Goal: Navigation & Orientation: Find specific page/section

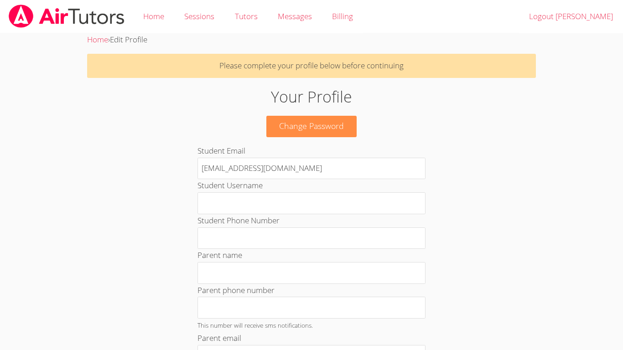
click at [18, 7] on img at bounding box center [67, 16] width 118 height 23
click at [23, 9] on img at bounding box center [67, 16] width 118 height 23
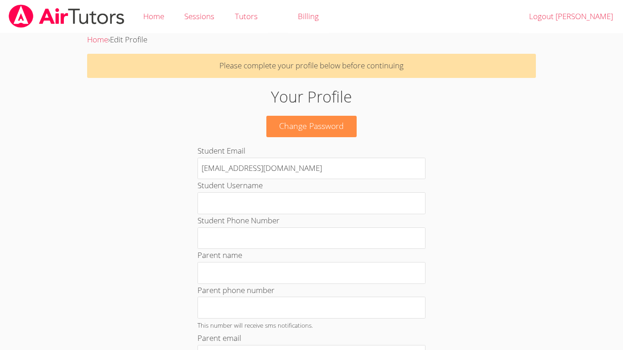
click at [23, 9] on img at bounding box center [67, 16] width 118 height 23
